Goal: Task Accomplishment & Management: Use online tool/utility

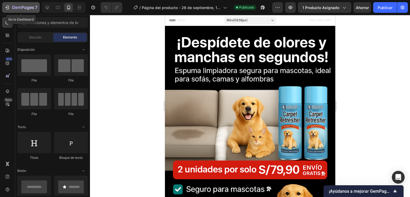
click at [6, 8] on icon "button" at bounding box center [7, 7] width 5 height 5
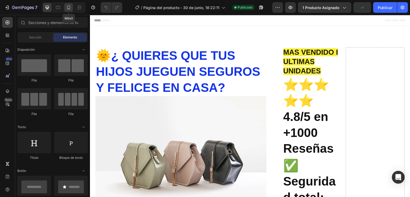
click at [69, 8] on icon at bounding box center [68, 7] width 5 height 5
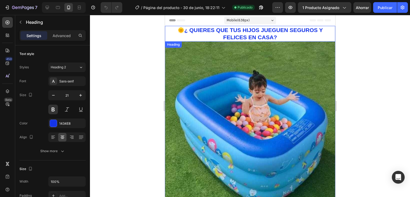
click at [182, 29] on h2 "🌞¿ QUIERES QUE TUS HIJOS JUEGUEN SEGUROS Y FELICES EN CASA?" at bounding box center [250, 34] width 170 height 16
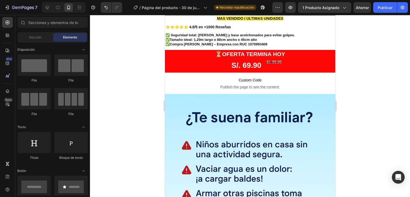
scroll to position [155, 0]
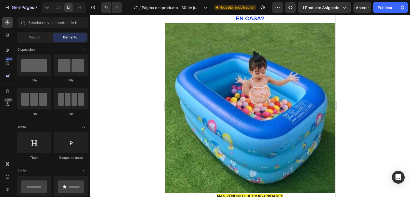
scroll to position [0, 0]
